Goal: Task Accomplishment & Management: Manage account settings

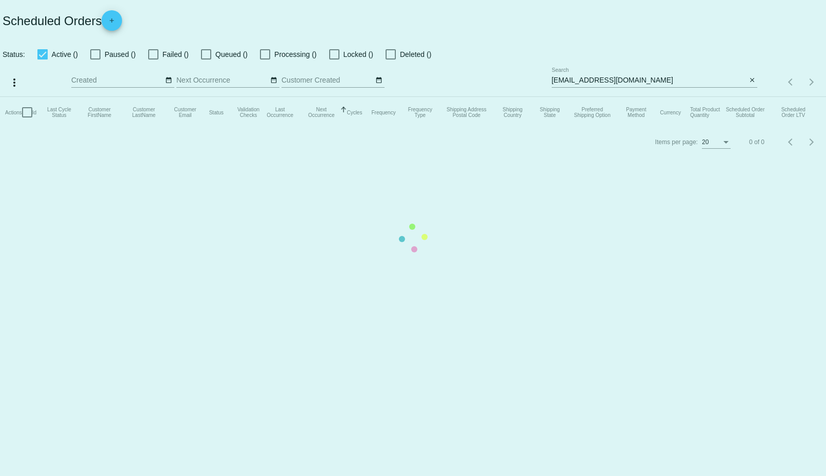
click at [631, 97] on mat-table "Actions Id Last Cycle Status Customer FirstName Customer LastName Customer Emai…" at bounding box center [413, 112] width 826 height 31
click at [631, 81] on app-dashboard-scheduled-orders "Scheduled Orders add Status: Active (1) Paused (0) Failed (0) Queued (0) Proces…" at bounding box center [413, 78] width 826 height 156
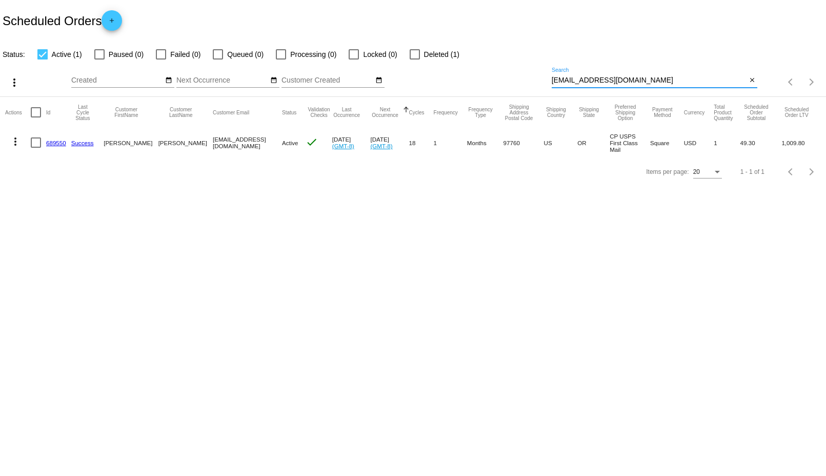
click at [621, 82] on input "[EMAIL_ADDRESS][DOMAIN_NAME]" at bounding box center [649, 80] width 195 height 8
paste input "porshiadj@gmai"
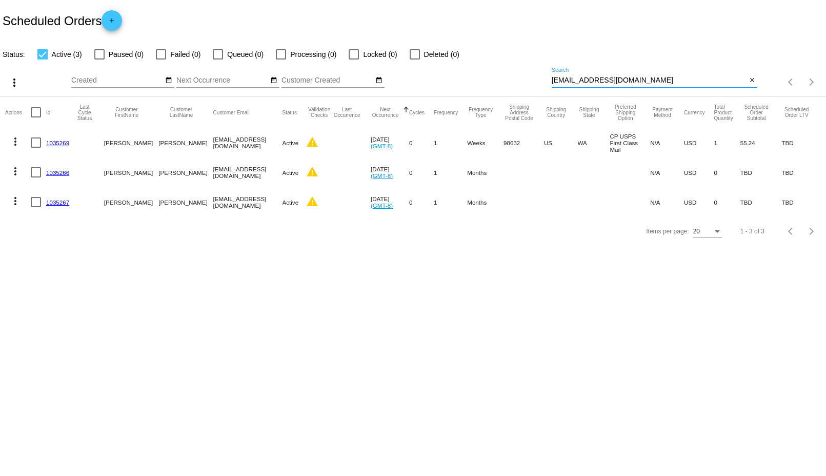
type input "[EMAIL_ADDRESS][DOMAIN_NAME]"
click at [15, 143] on mat-icon "more_vert" at bounding box center [15, 141] width 12 height 12
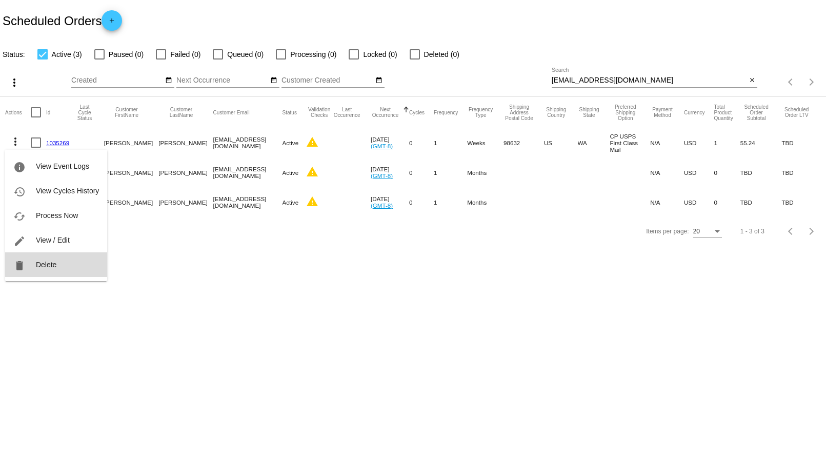
click at [53, 267] on span "Delete" at bounding box center [46, 264] width 21 height 8
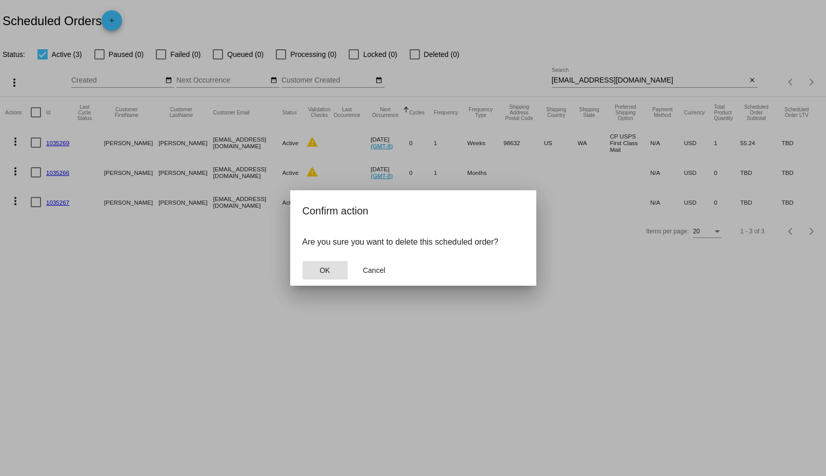
click at [332, 271] on button "OK" at bounding box center [324, 270] width 45 height 18
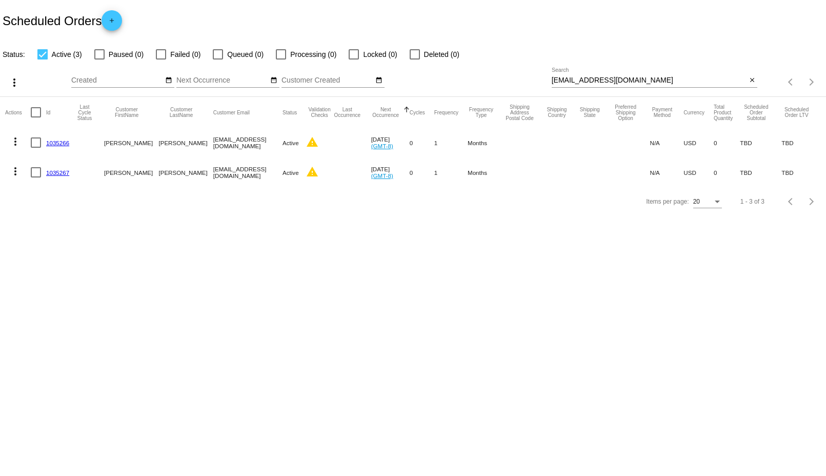
click at [12, 137] on mat-icon "more_vert" at bounding box center [15, 141] width 12 height 12
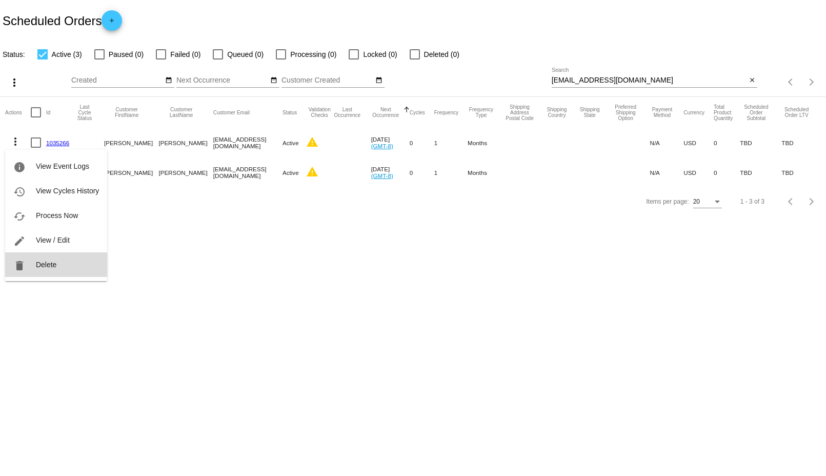
click at [55, 263] on span "Delete" at bounding box center [46, 264] width 21 height 8
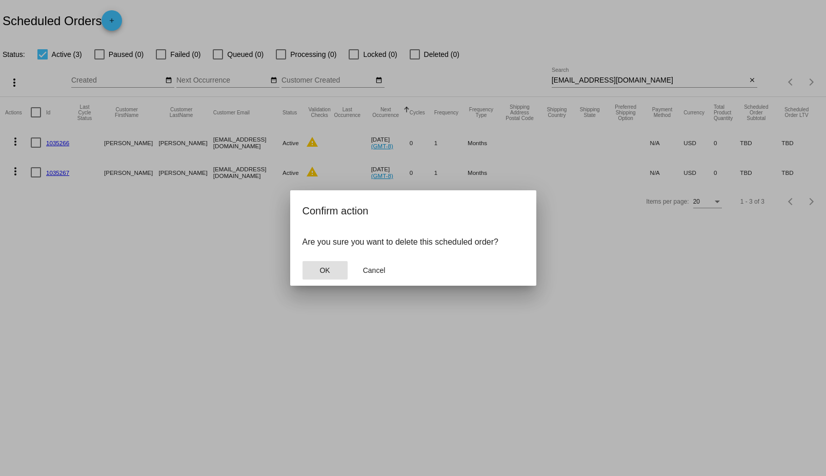
click at [321, 268] on span "OK" at bounding box center [324, 270] width 10 height 8
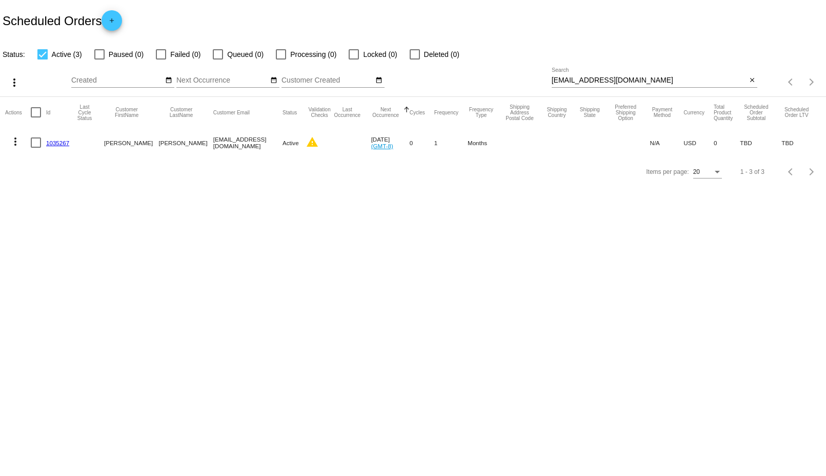
click at [14, 142] on mat-icon "more_vert" at bounding box center [15, 141] width 12 height 12
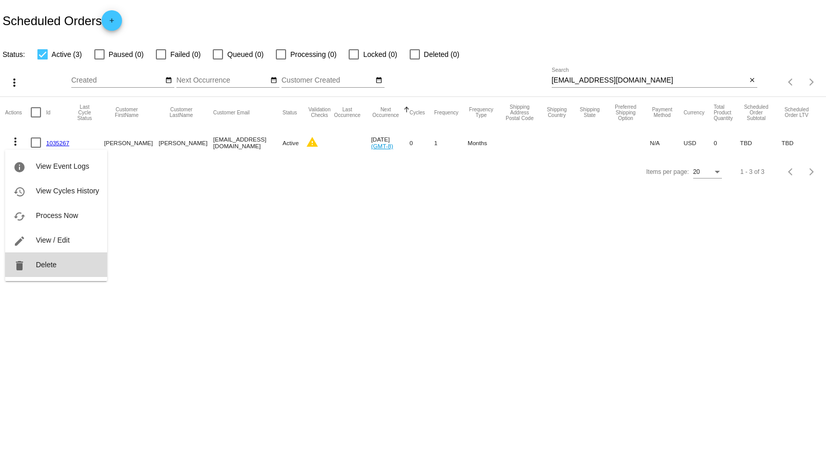
click at [57, 256] on button "delete Delete" at bounding box center [56, 264] width 102 height 25
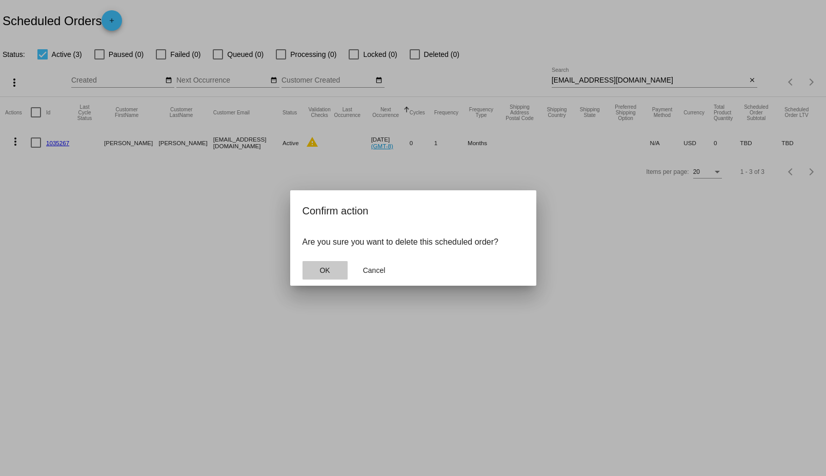
click at [327, 263] on button "OK" at bounding box center [324, 270] width 45 height 18
